Goal: Use online tool/utility: Utilize a website feature to perform a specific function

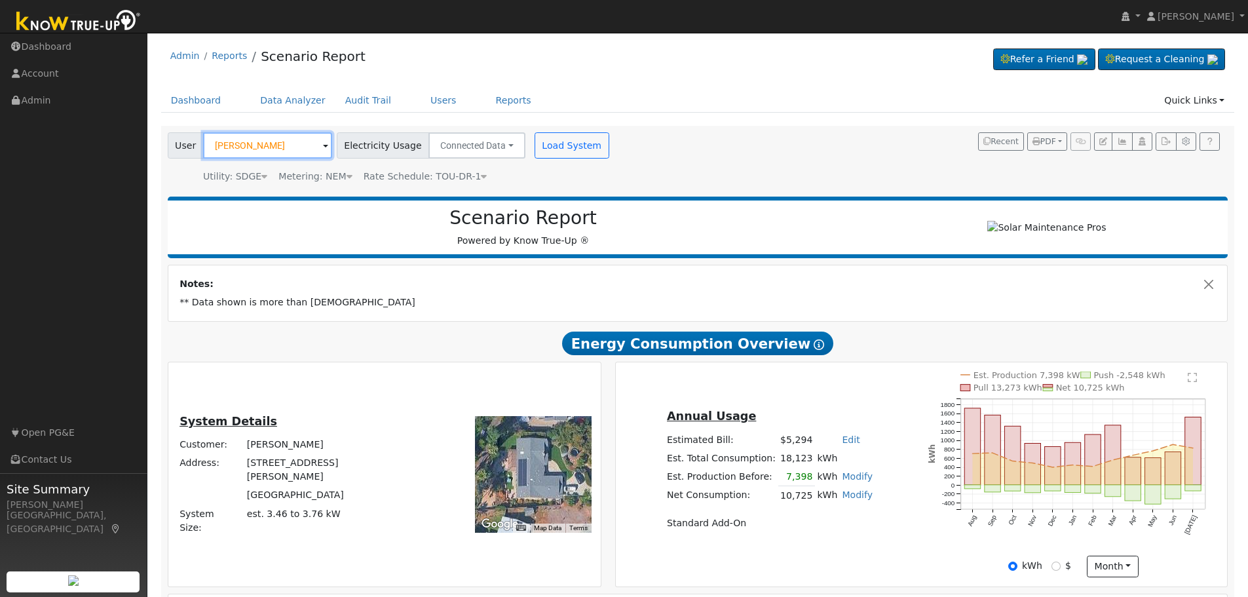
click at [275, 136] on input "[PERSON_NAME]" at bounding box center [267, 145] width 129 height 26
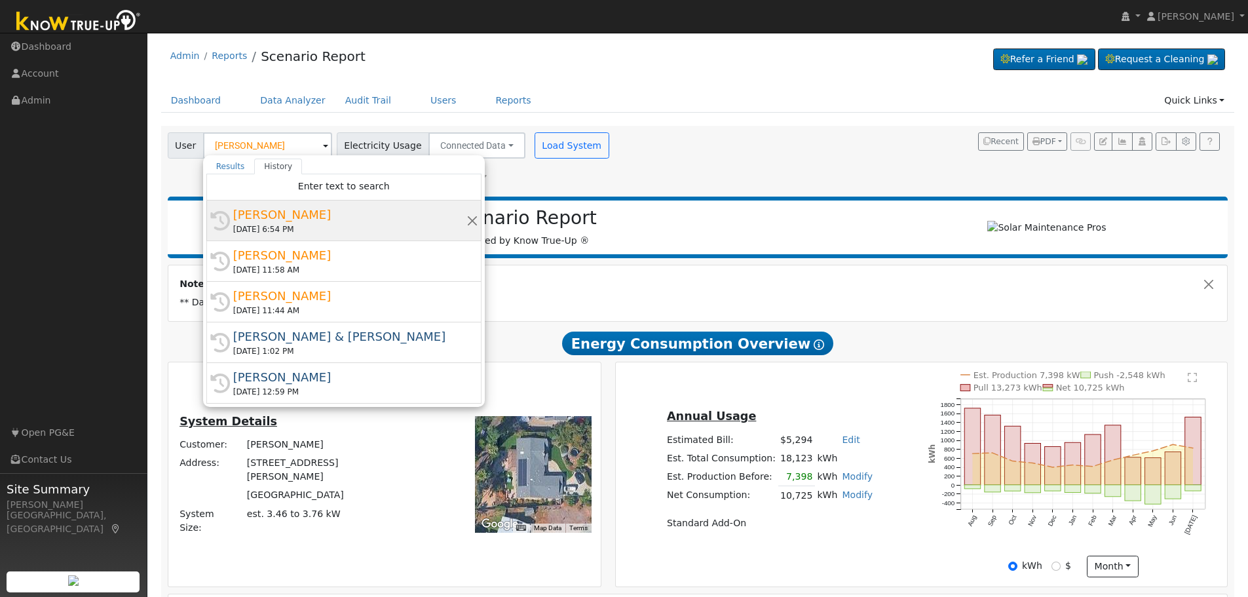
click at [289, 229] on div "[DATE] 6:54 PM" at bounding box center [349, 229] width 233 height 12
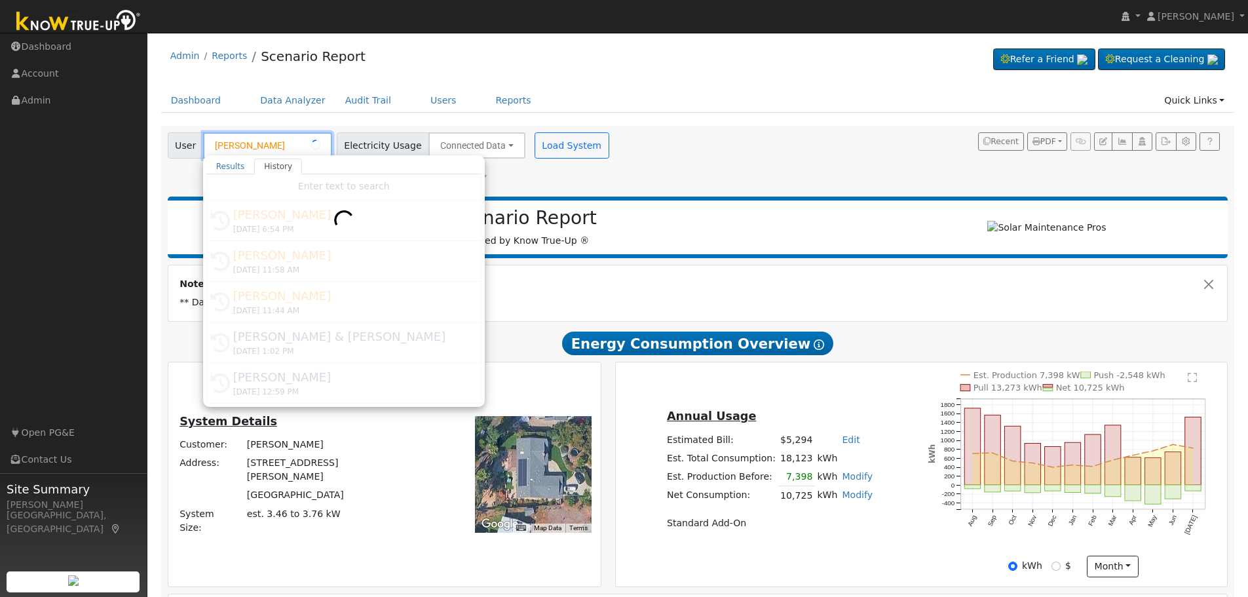
type input "[PERSON_NAME]"
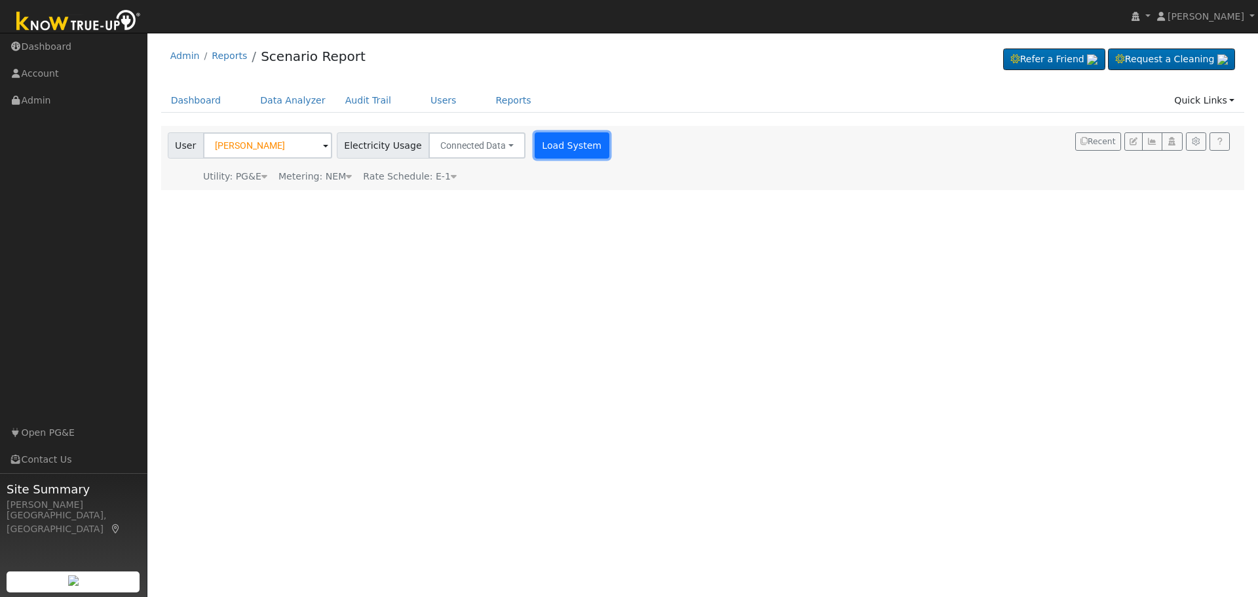
click at [540, 149] on button "Load System" at bounding box center [572, 145] width 75 height 26
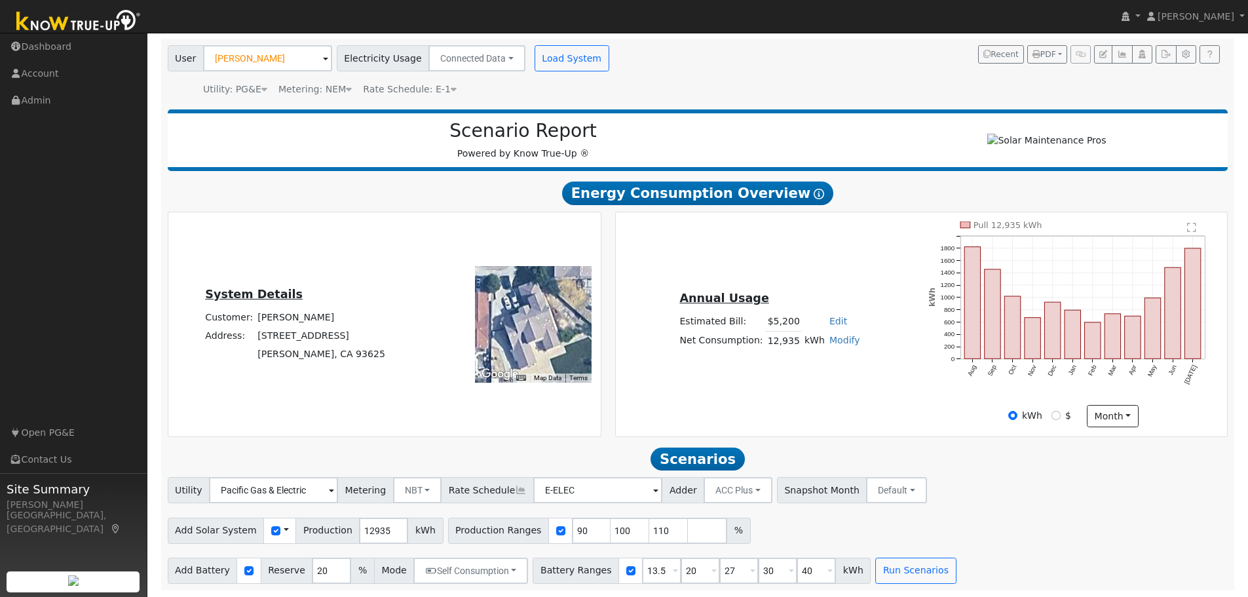
scroll to position [93, 0]
click at [361, 524] on input "12935" at bounding box center [383, 531] width 49 height 26
click at [366, 532] on input "12935" at bounding box center [383, 531] width 49 height 26
type input "15600"
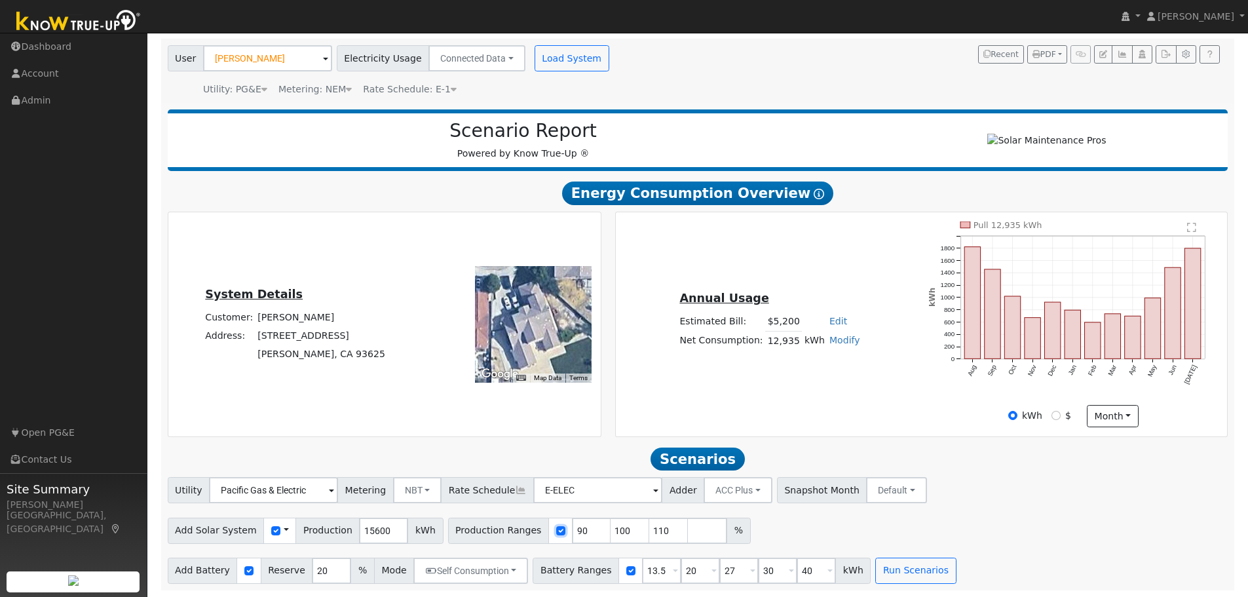
click at [556, 529] on input "checkbox" at bounding box center [560, 530] width 9 height 9
checkbox input "false"
click at [887, 572] on button "Run Scenarios" at bounding box center [915, 571] width 81 height 26
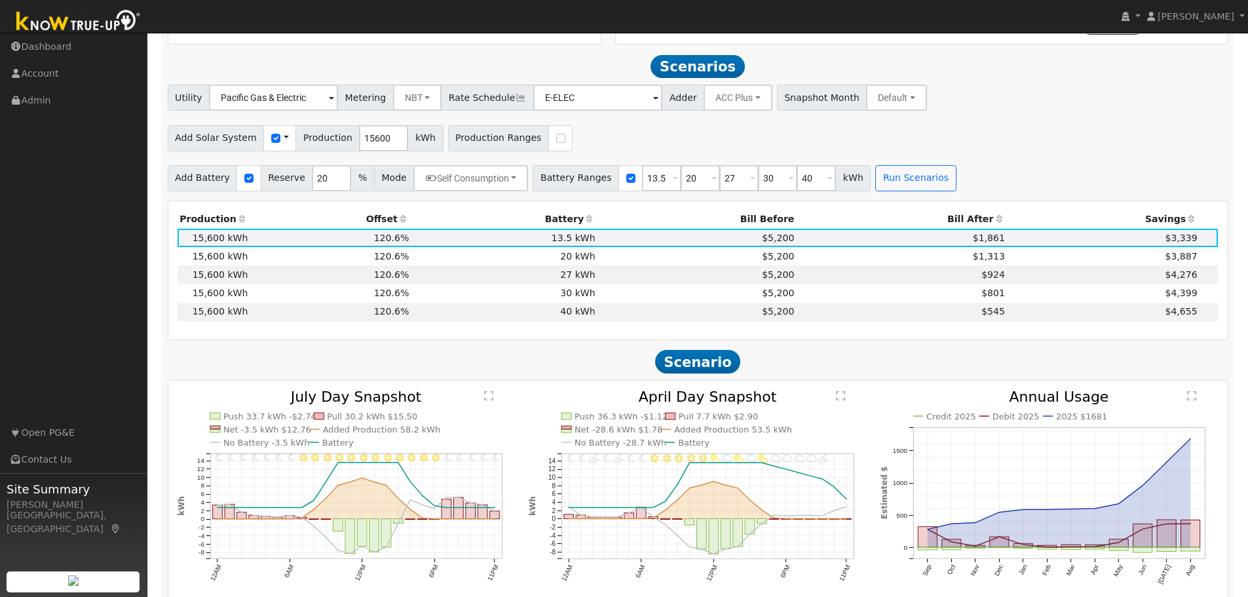
scroll to position [500, 0]
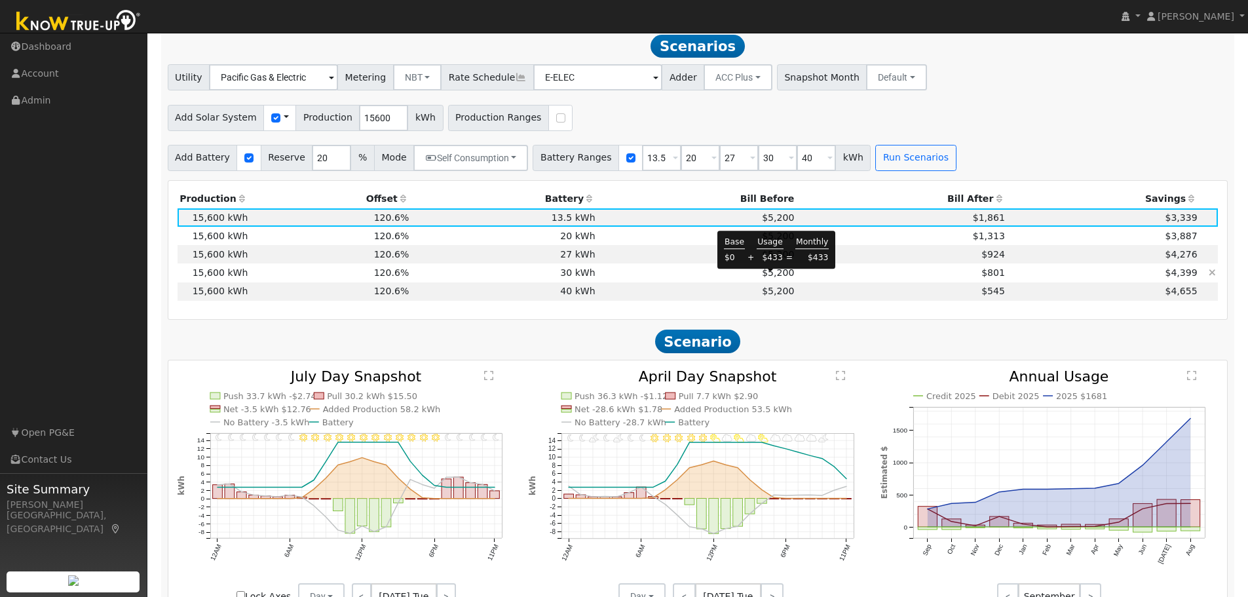
click at [774, 278] on span "$5,200" at bounding box center [778, 272] width 32 height 10
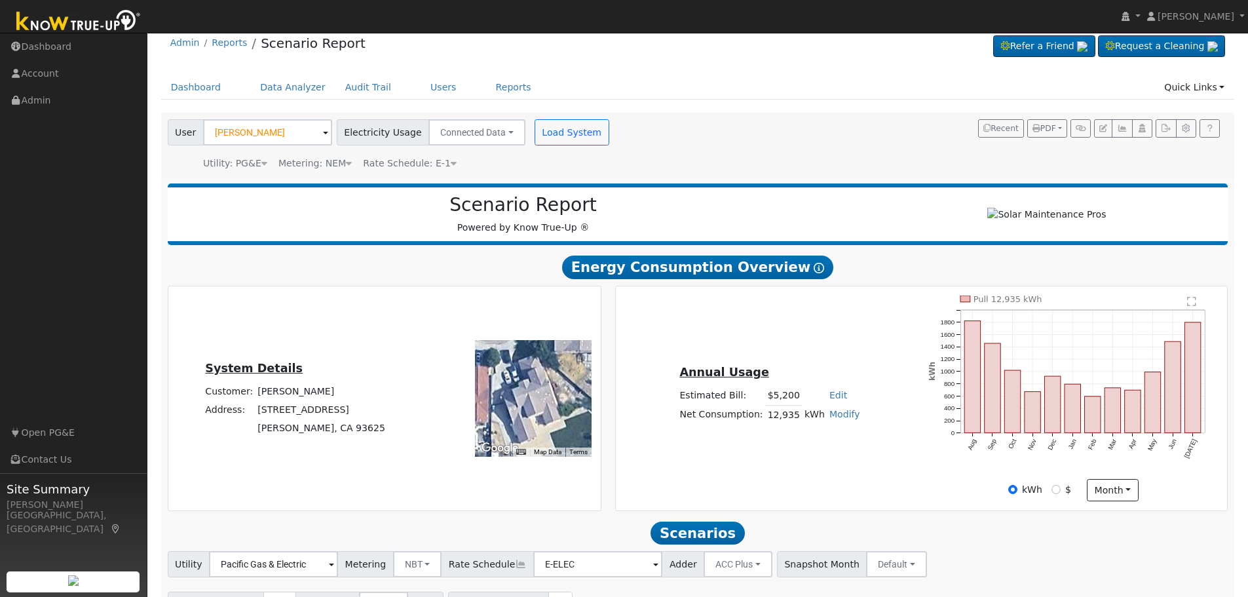
scroll to position [0, 0]
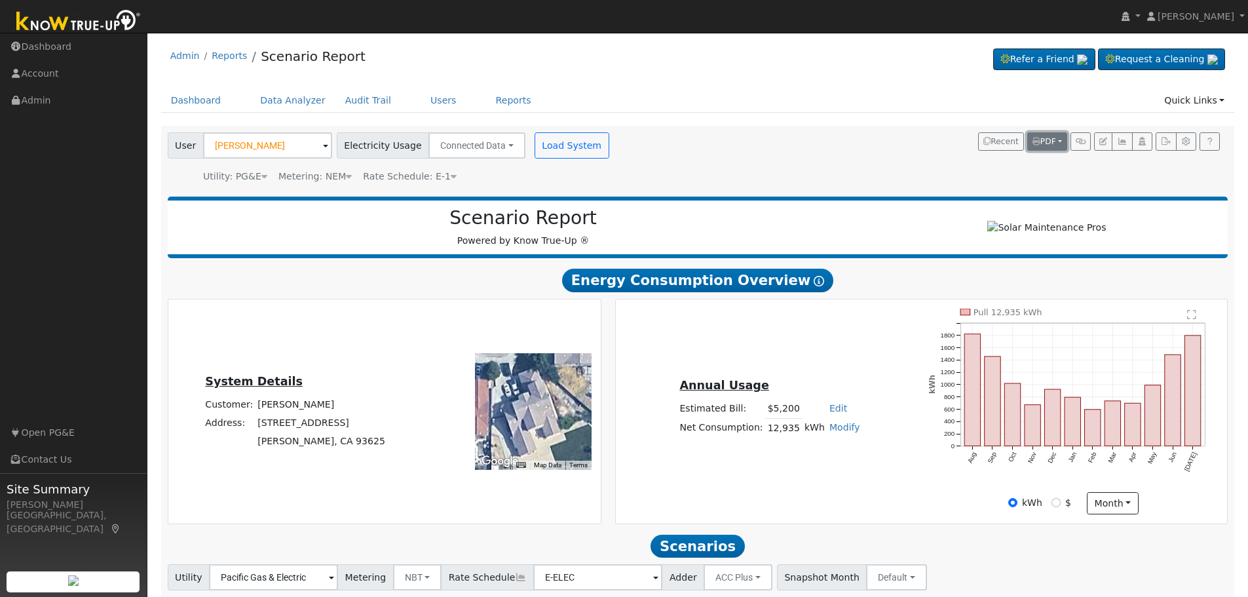
click at [1056, 144] on button "PDF" at bounding box center [1047, 141] width 40 height 18
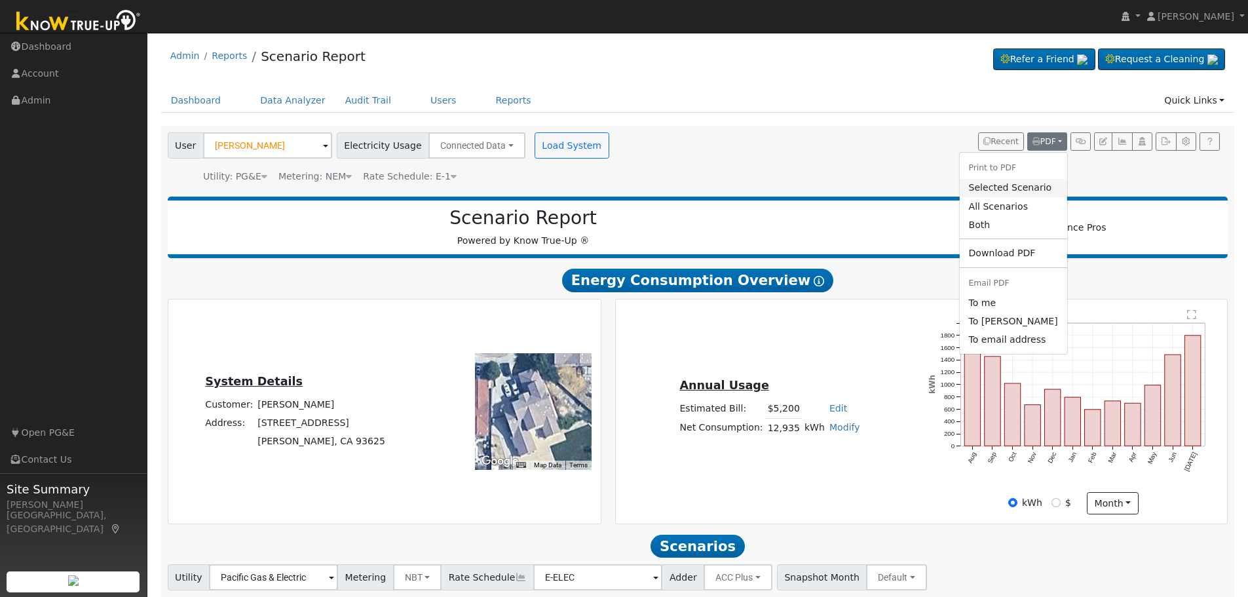
click at [1024, 189] on link "Selected Scenario" at bounding box center [1012, 188] width 107 height 18
